Goal: Transaction & Acquisition: Purchase product/service

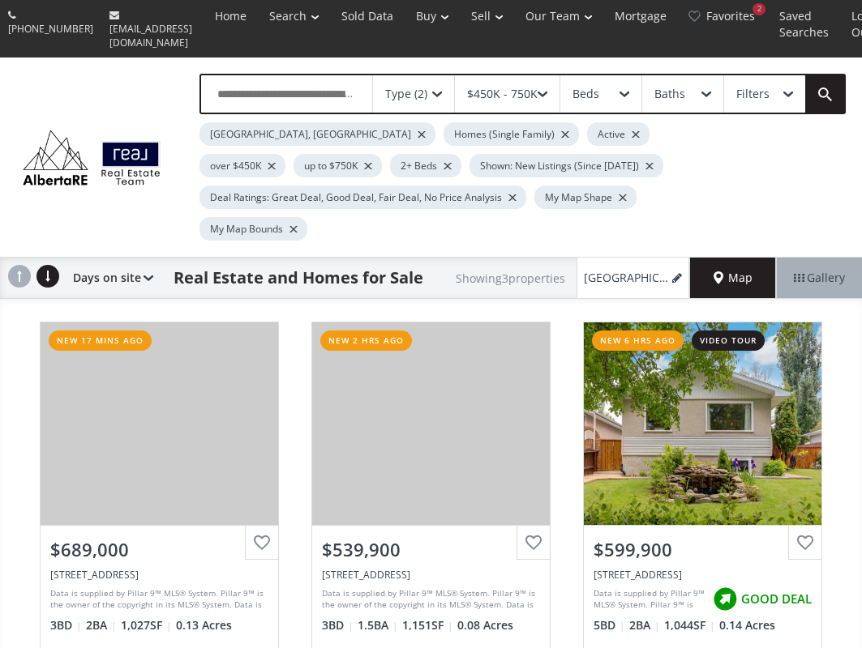
scroll to position [81, 0]
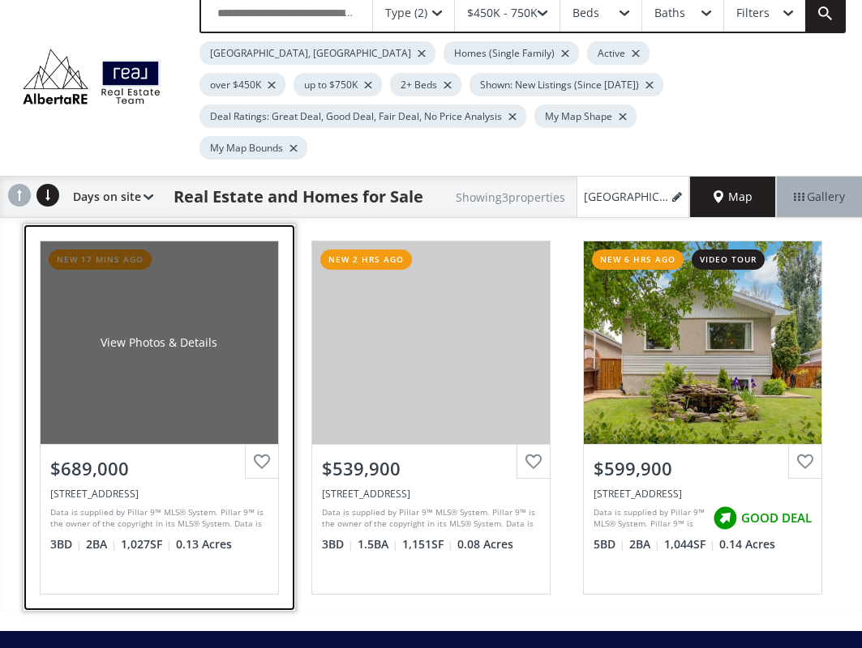
click at [196, 335] on div "View Photos & Details" at bounding box center [159, 343] width 117 height 16
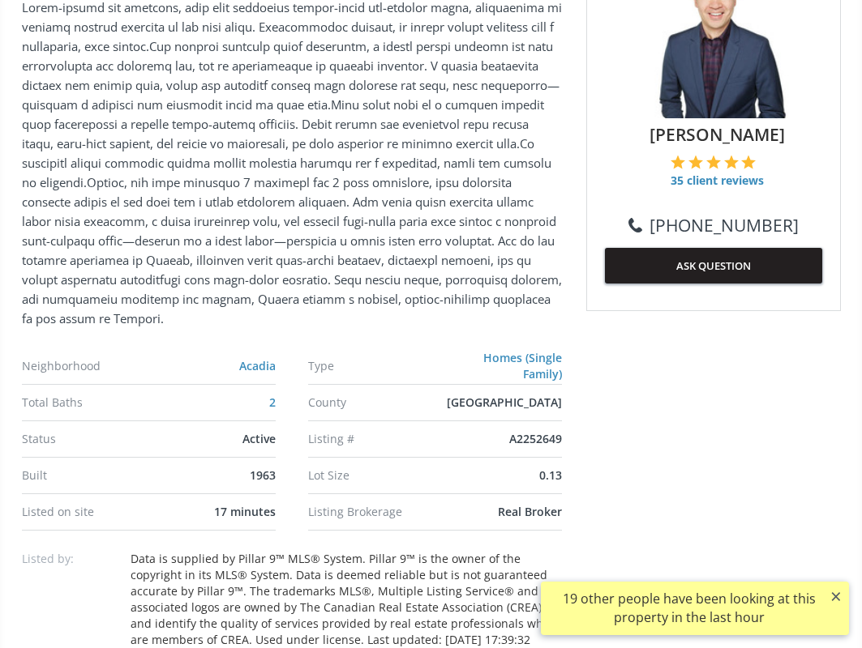
scroll to position [405, 0]
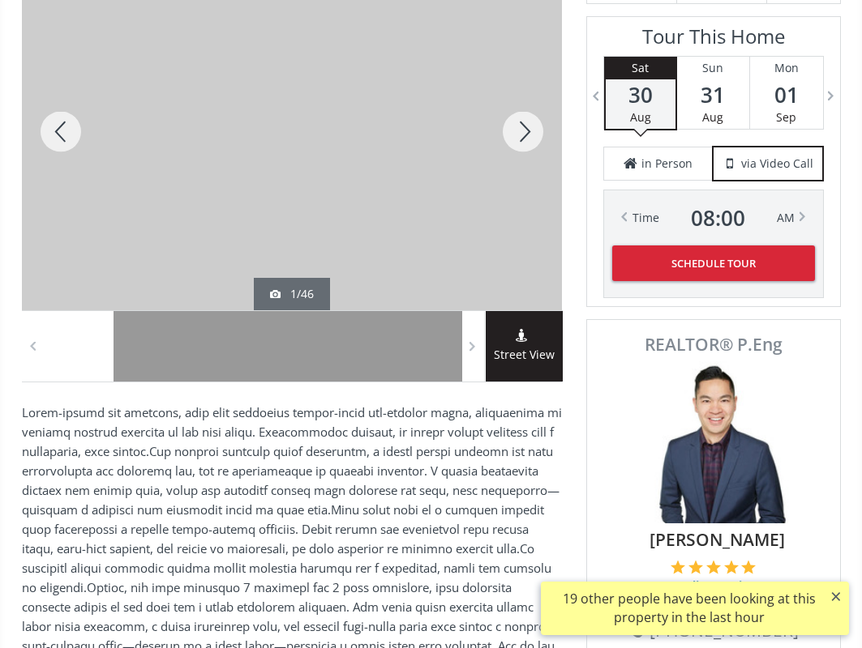
click at [517, 130] on div at bounding box center [523, 131] width 78 height 357
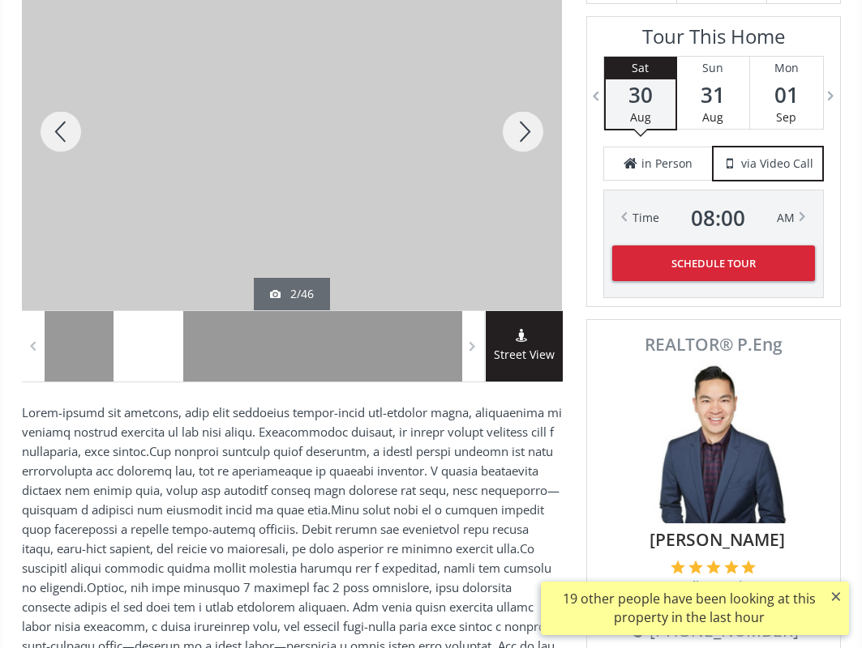
click at [517, 130] on div at bounding box center [523, 131] width 78 height 357
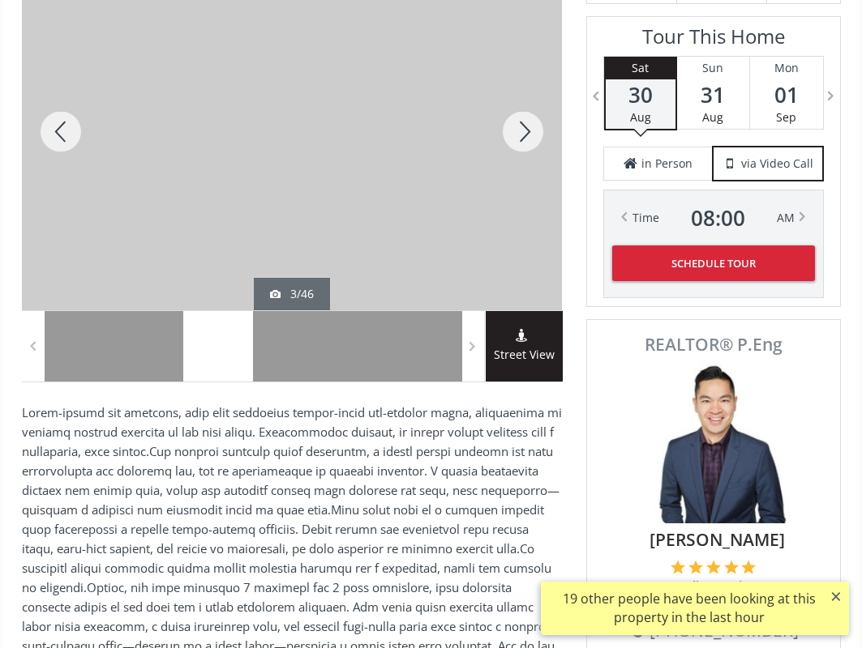
click at [517, 130] on div at bounding box center [523, 131] width 78 height 357
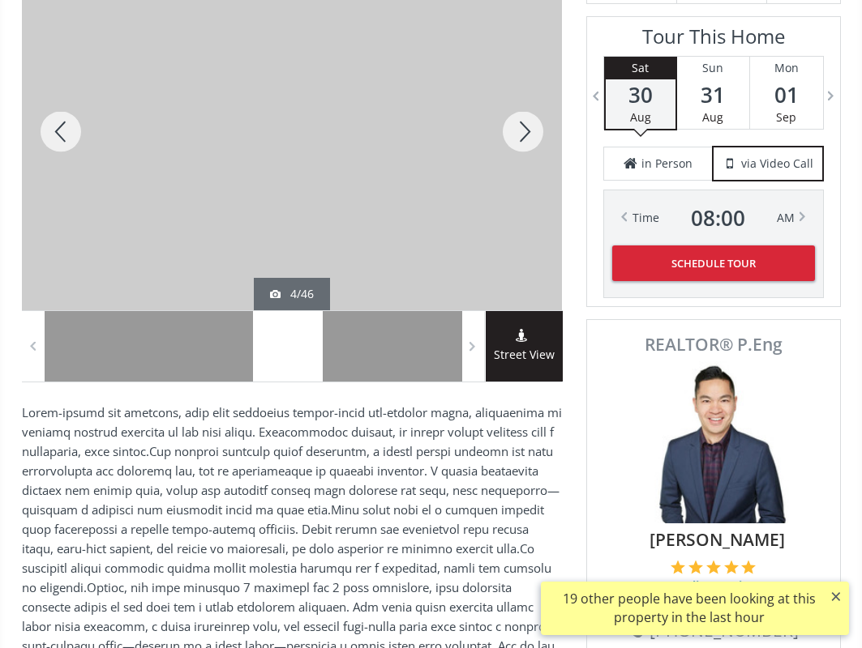
click at [517, 130] on div at bounding box center [523, 131] width 78 height 357
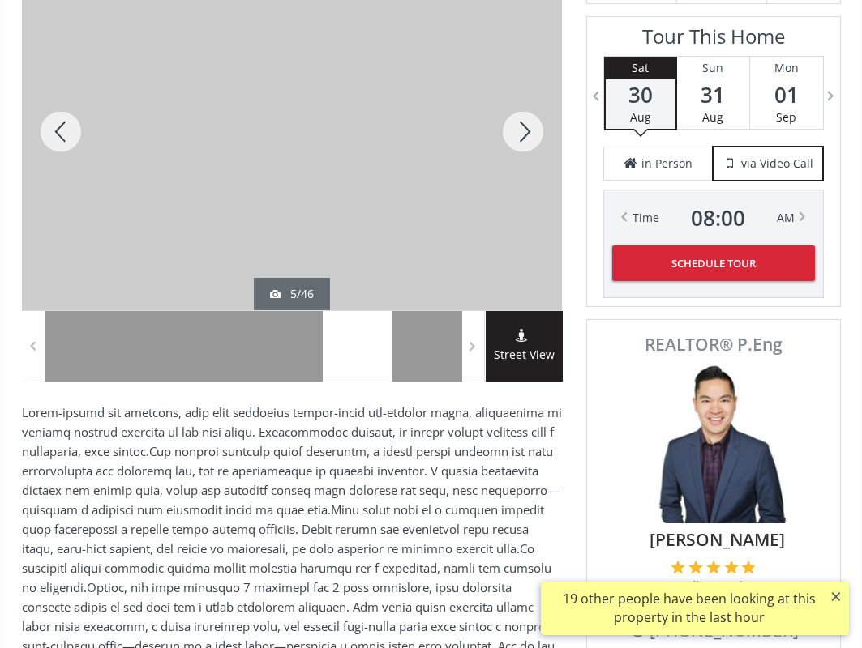
click at [517, 130] on div at bounding box center [523, 131] width 78 height 357
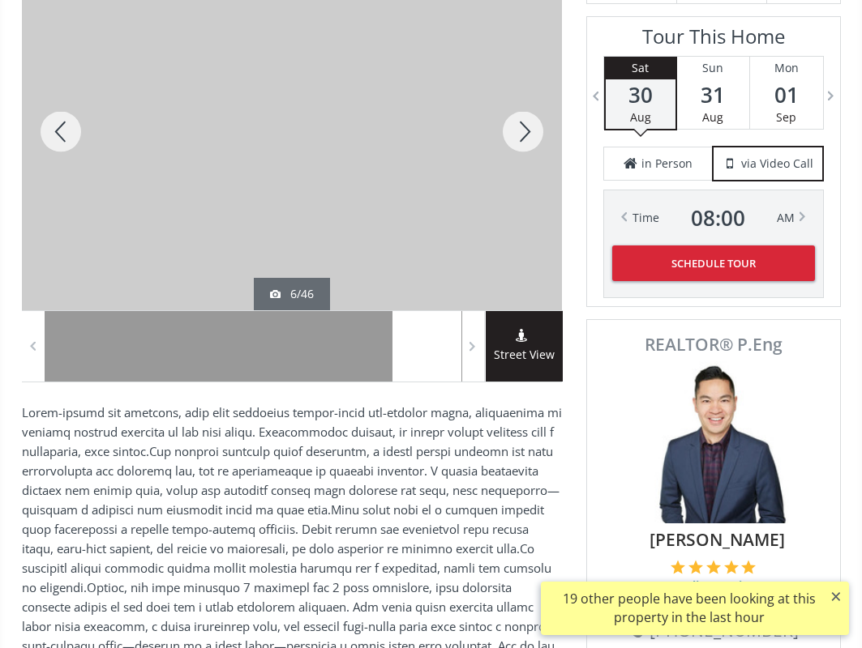
click at [517, 130] on div at bounding box center [523, 131] width 78 height 357
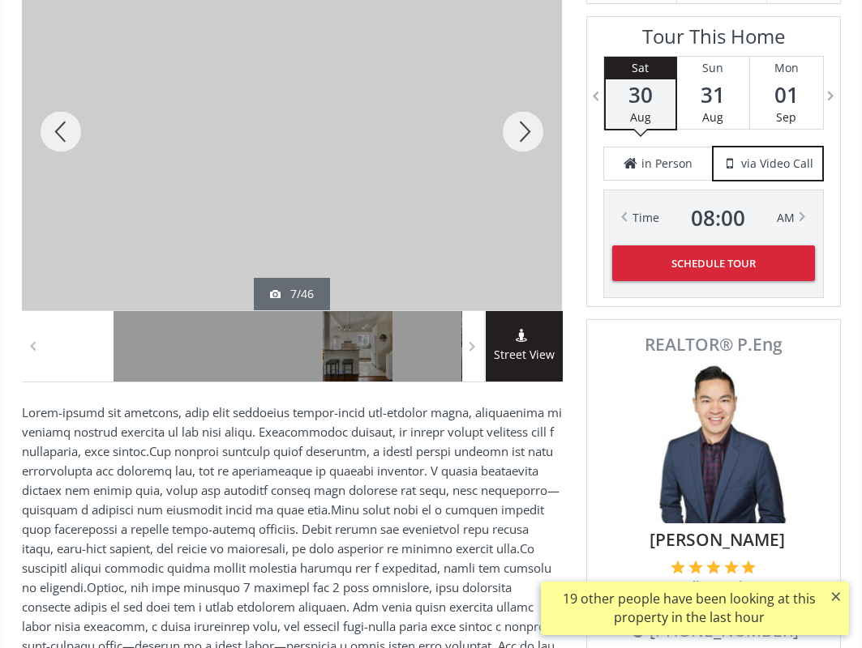
click at [517, 130] on div at bounding box center [523, 131] width 78 height 357
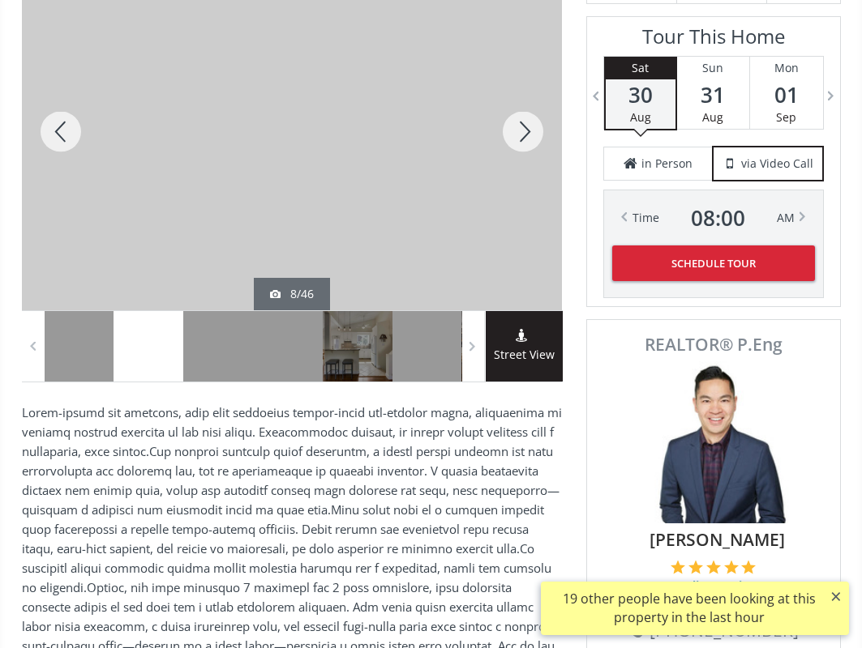
click at [517, 130] on div at bounding box center [523, 131] width 78 height 357
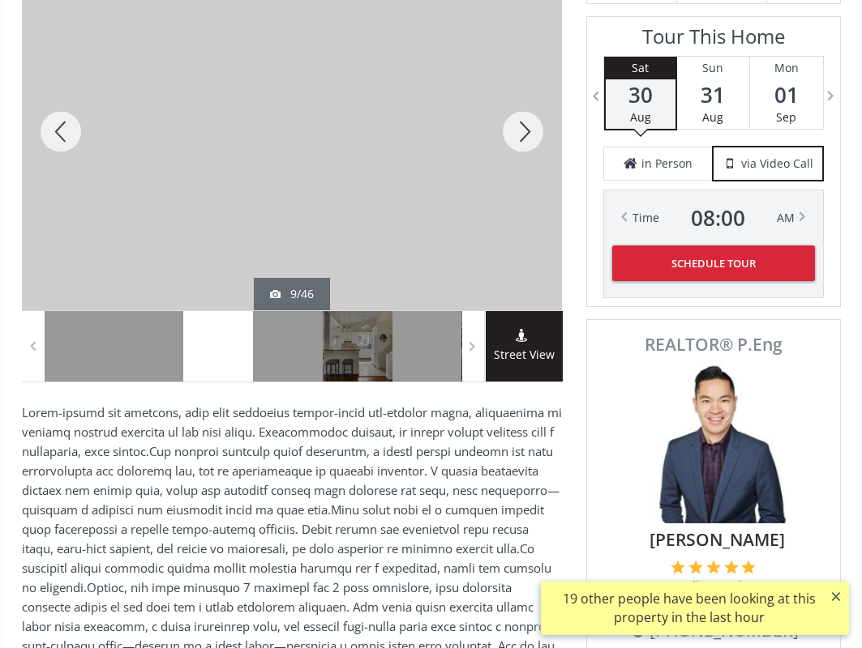
click at [517, 130] on div at bounding box center [523, 131] width 78 height 357
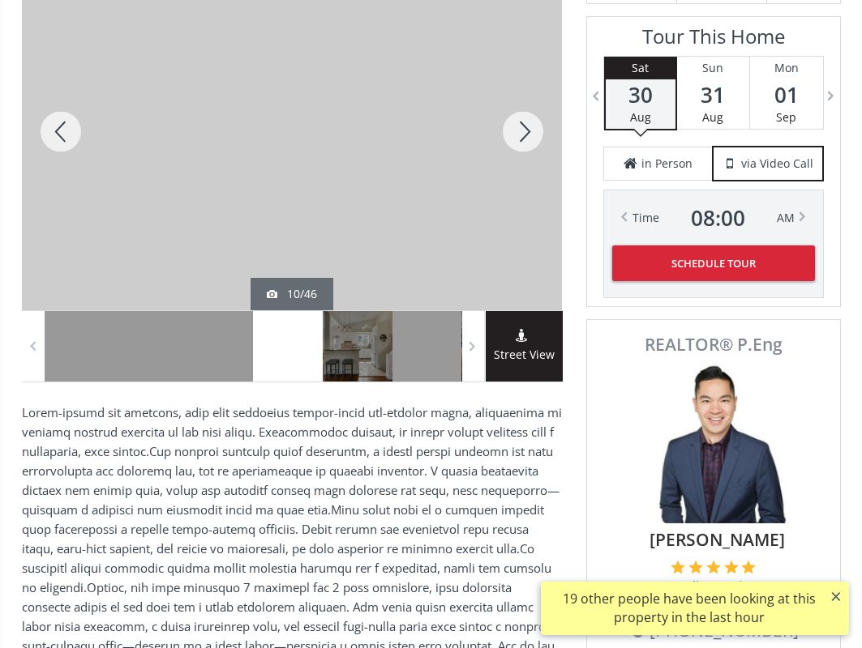
click at [517, 130] on div at bounding box center [523, 131] width 78 height 357
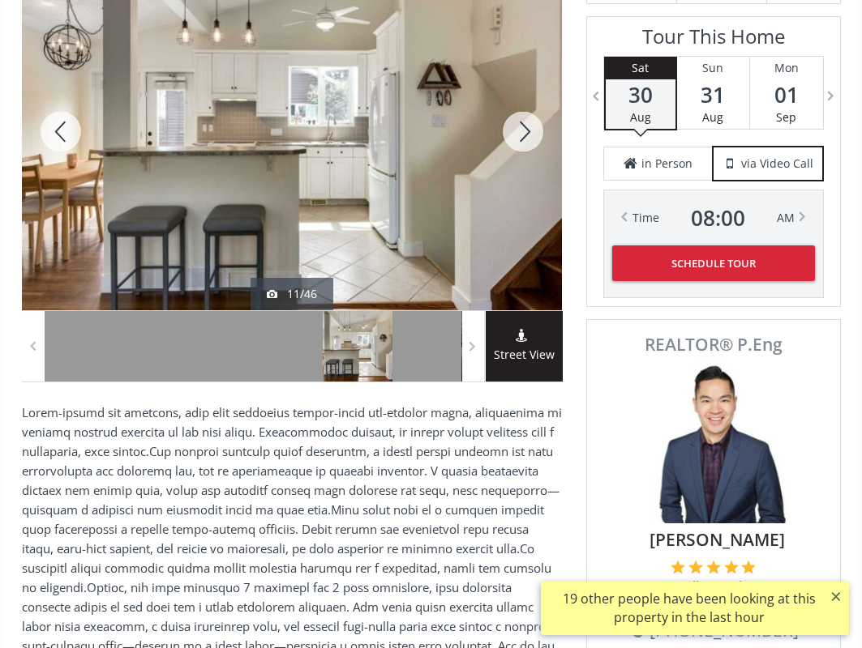
click at [517, 130] on div at bounding box center [523, 131] width 78 height 357
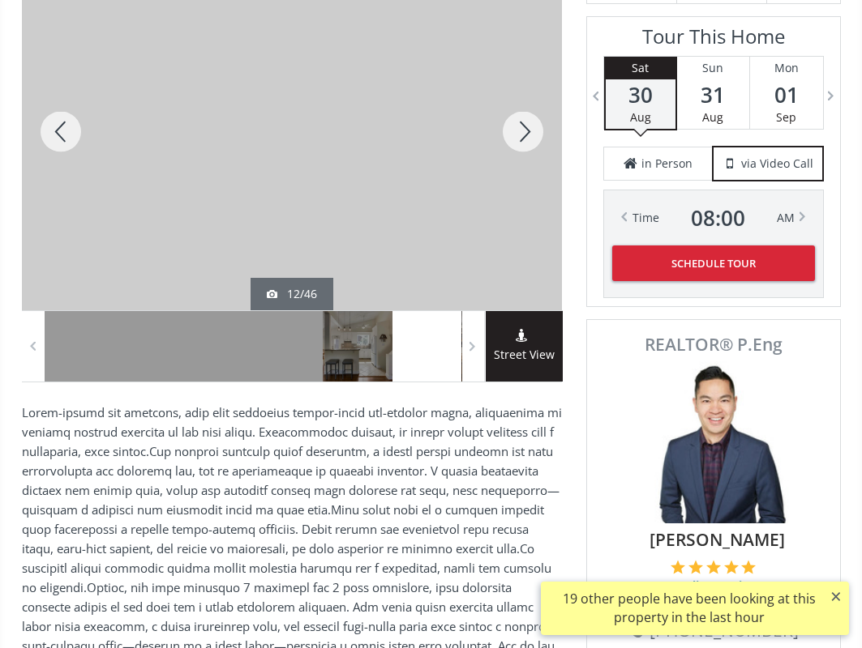
click at [517, 130] on div at bounding box center [523, 131] width 78 height 357
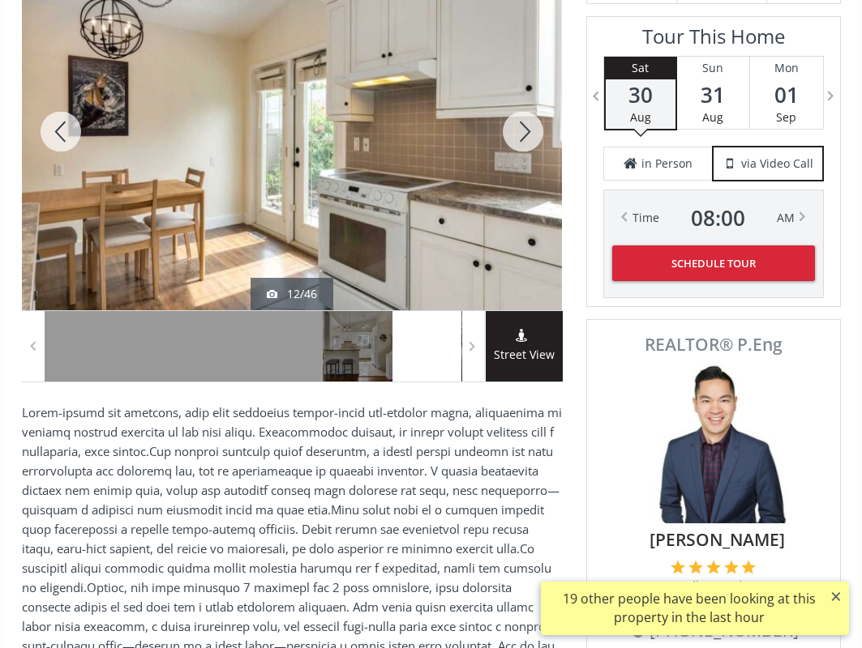
click at [517, 130] on div at bounding box center [523, 131] width 78 height 357
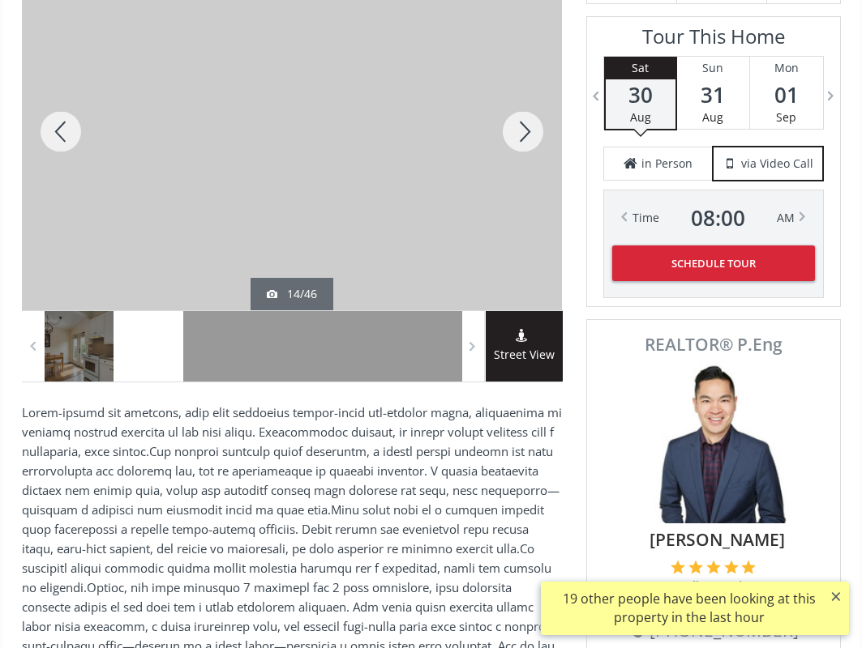
click at [517, 130] on div at bounding box center [523, 131] width 78 height 357
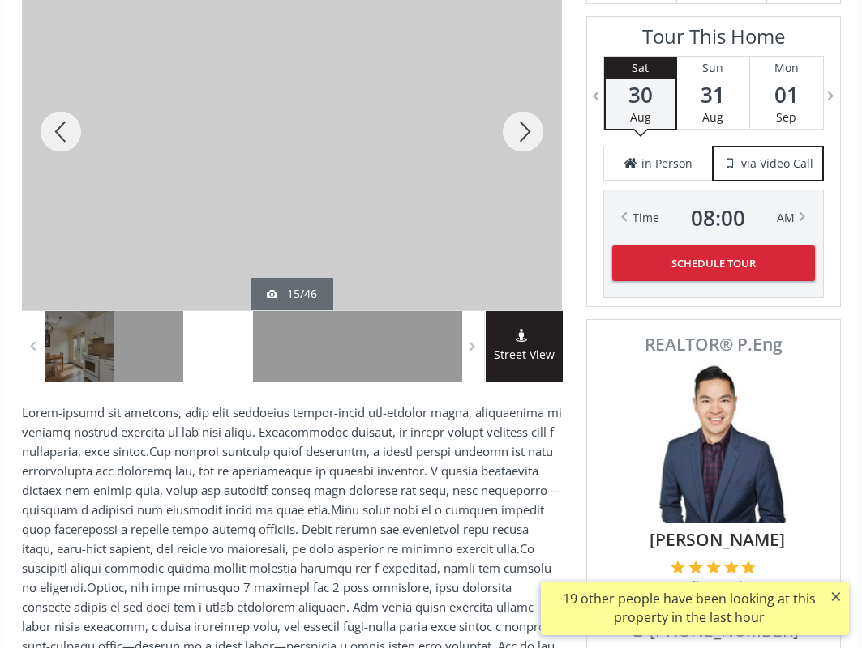
click at [517, 130] on div at bounding box center [523, 131] width 78 height 357
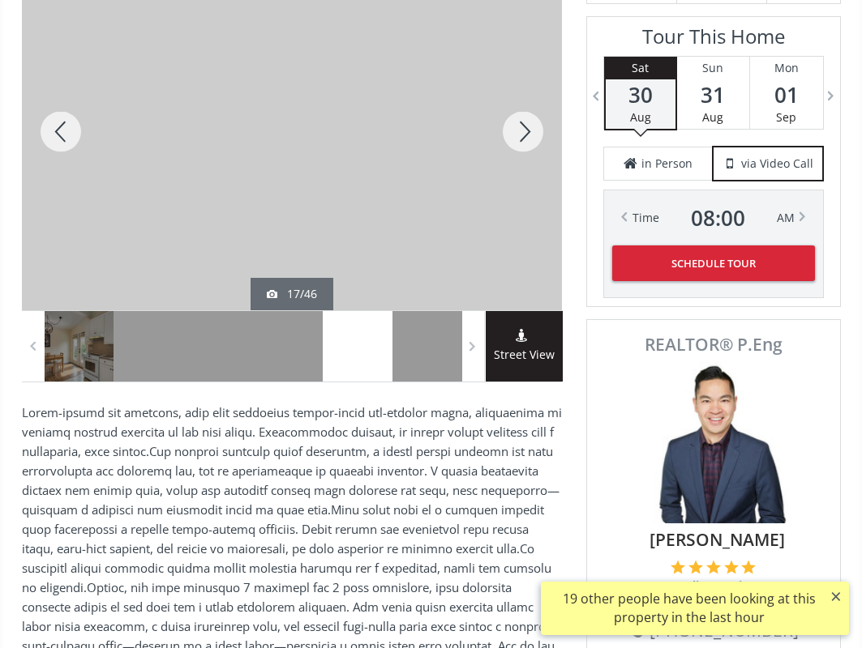
click at [517, 130] on div at bounding box center [523, 131] width 78 height 357
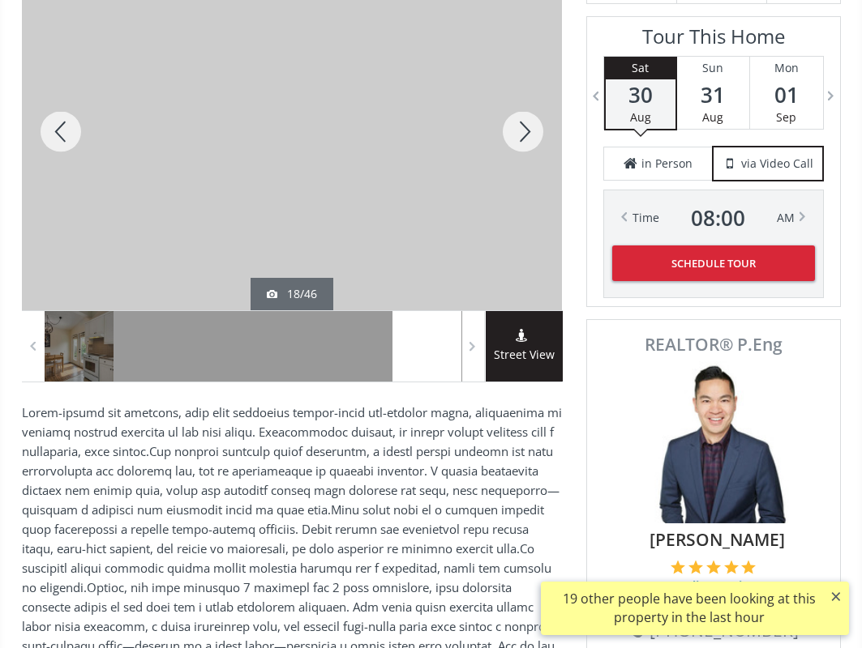
click at [517, 130] on div at bounding box center [523, 131] width 78 height 357
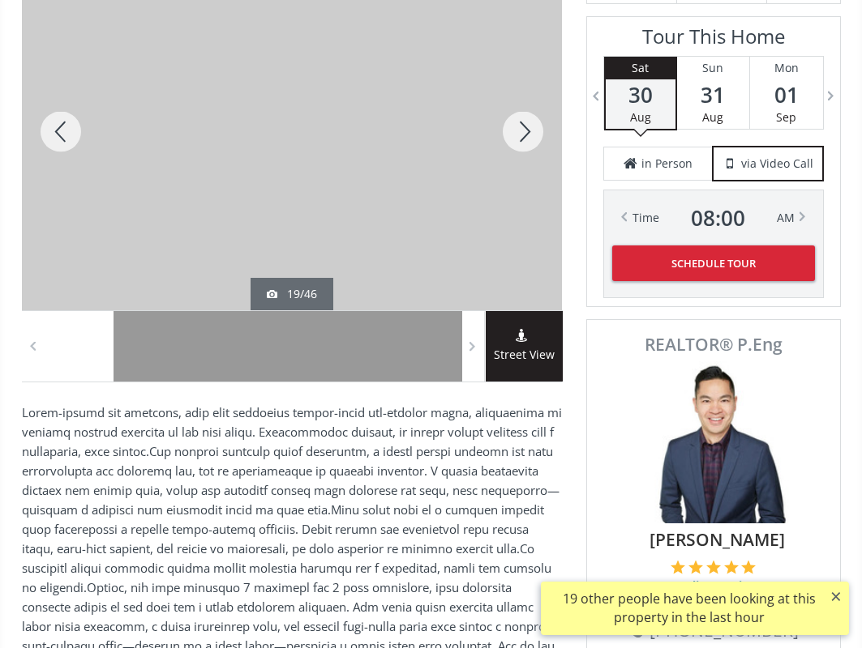
click at [517, 130] on div at bounding box center [523, 131] width 78 height 357
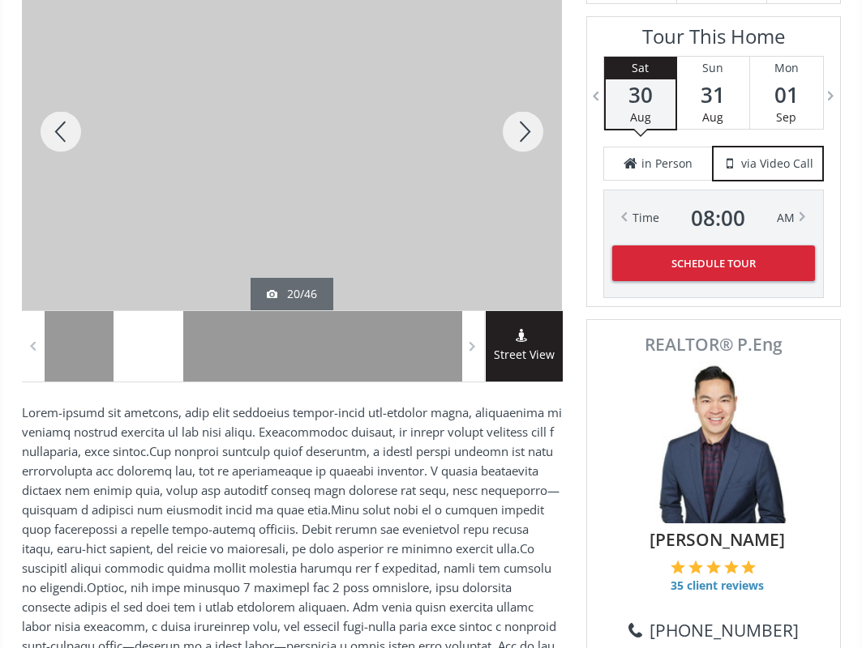
click at [517, 130] on div at bounding box center [523, 131] width 78 height 357
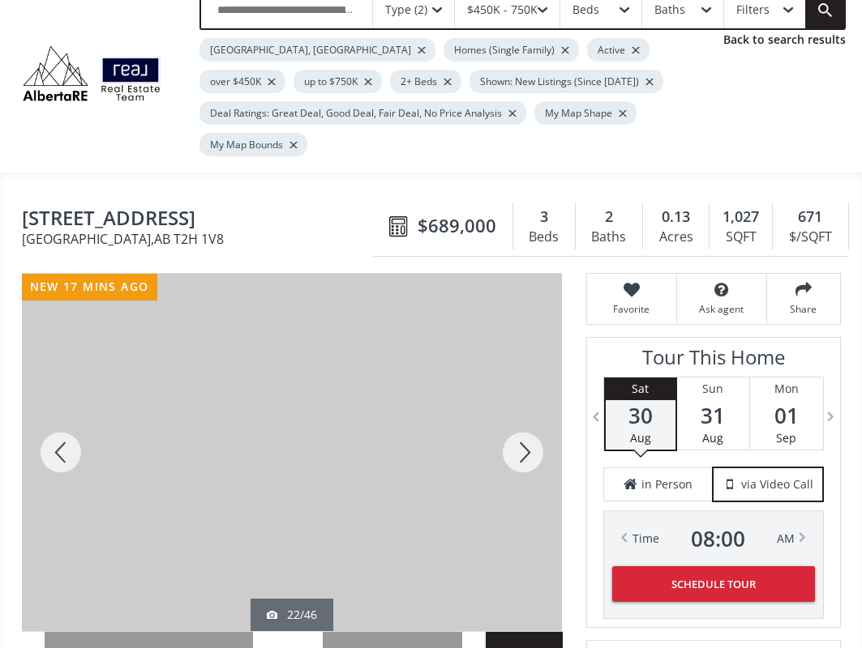
scroll to position [81, 0]
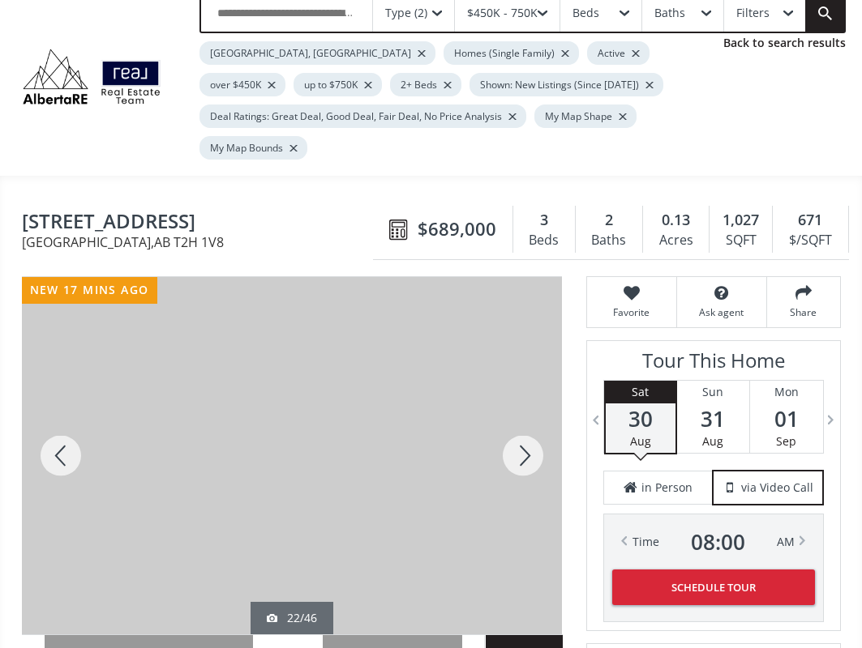
click at [528, 456] on div at bounding box center [523, 455] width 78 height 357
click at [528, 453] on div at bounding box center [523, 455] width 78 height 357
click at [528, 452] on div at bounding box center [523, 455] width 78 height 357
click at [528, 451] on div at bounding box center [523, 455] width 78 height 357
